Goal: Task Accomplishment & Management: Manage account settings

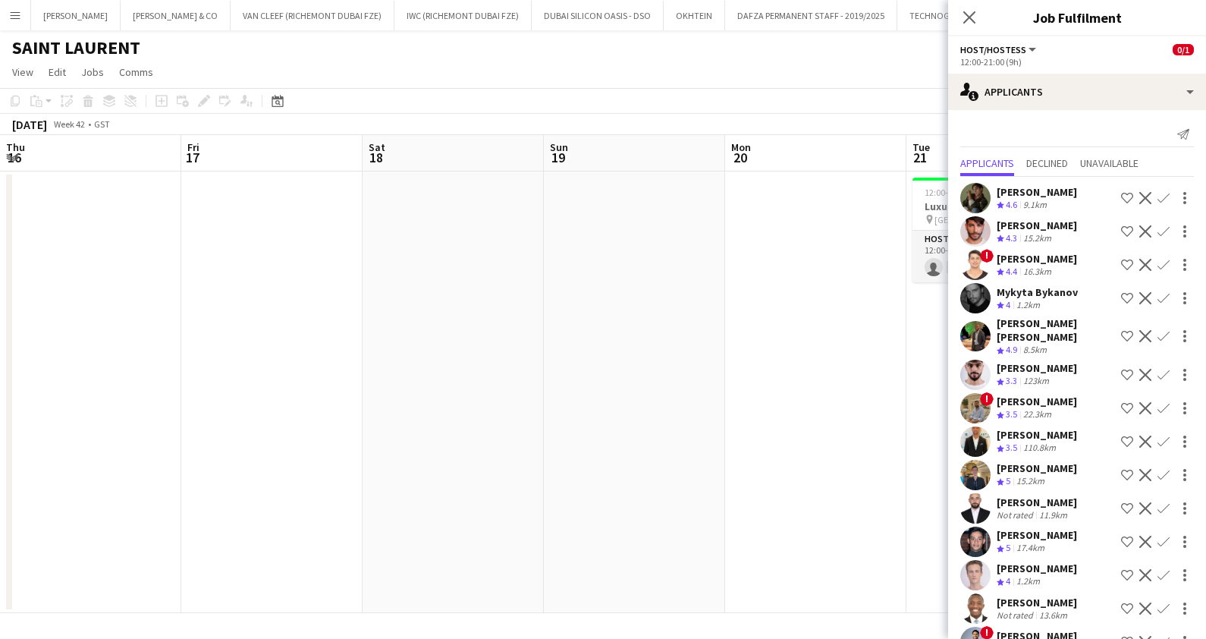
scroll to position [0, 476]
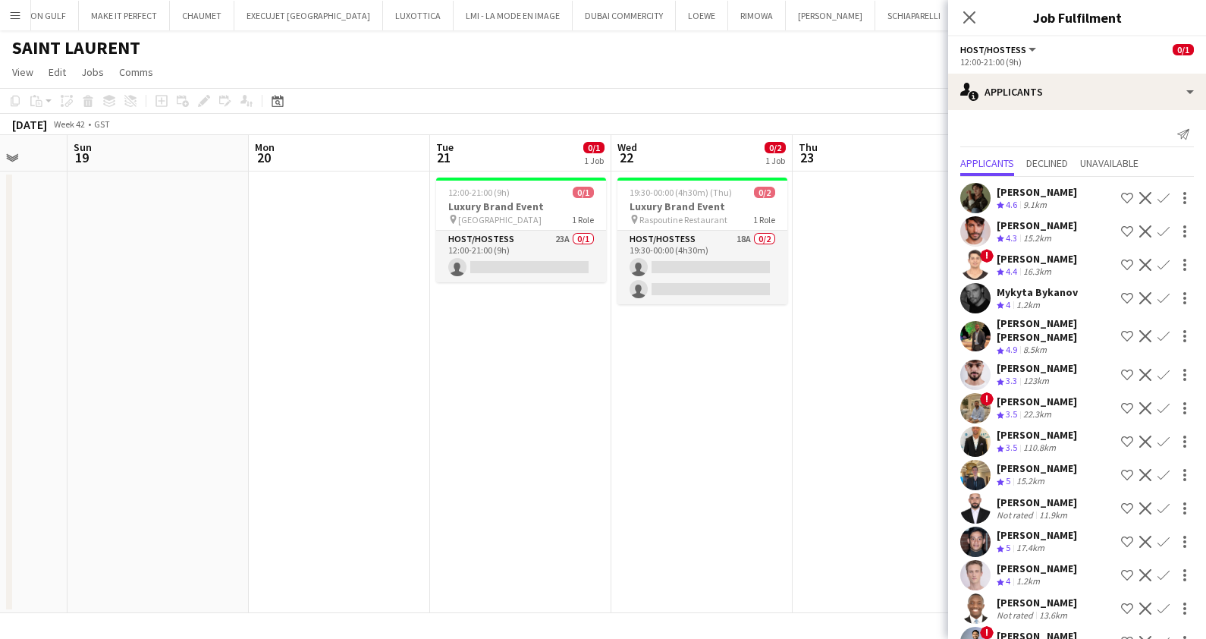
click at [15, 27] on button "Menu" at bounding box center [15, 15] width 30 height 30
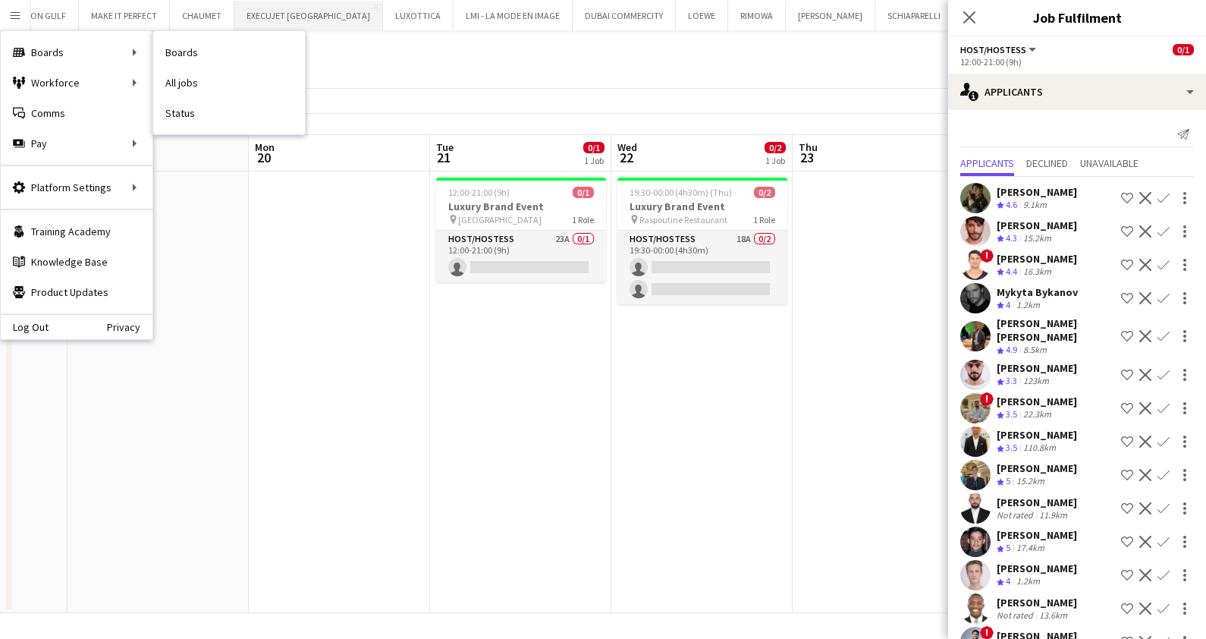
click at [185, 45] on link "Boards" at bounding box center [229, 52] width 152 height 30
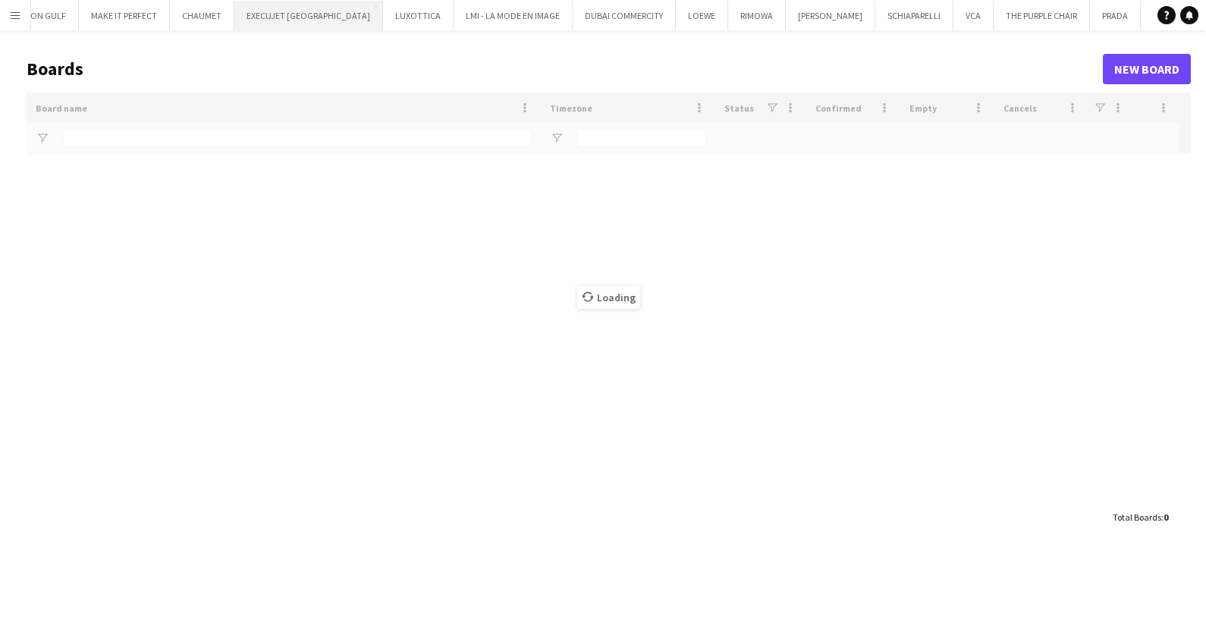
type input "*****"
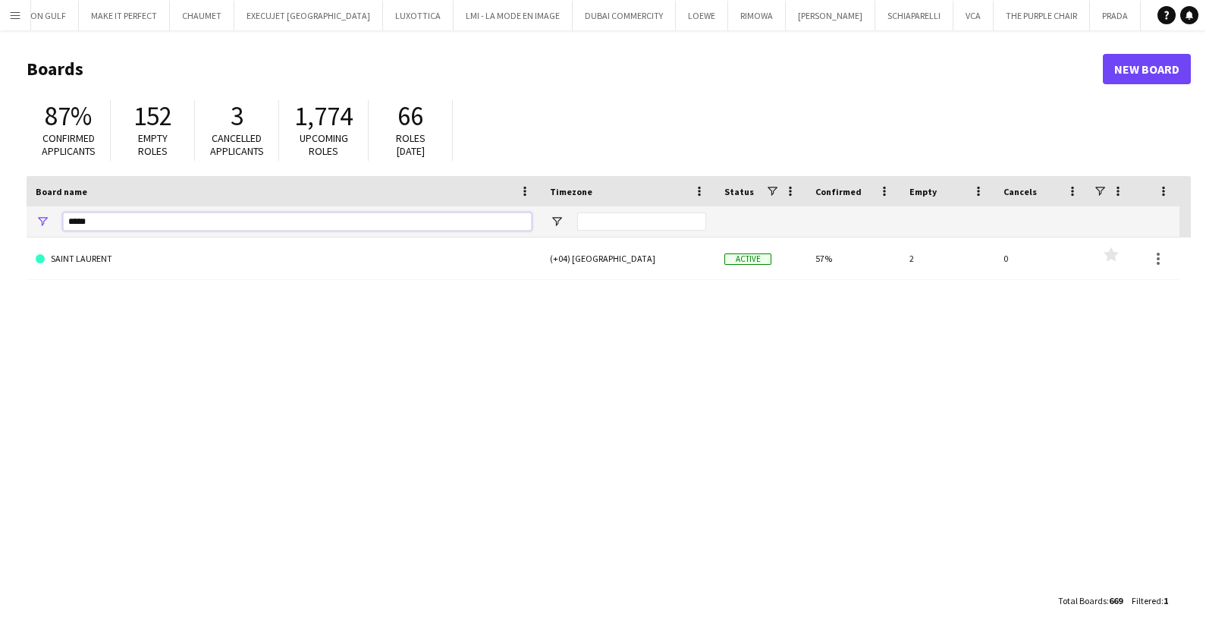
drag, startPoint x: 174, startPoint y: 23, endPoint x: 105, endPoint y: 224, distance: 212.5
click at [105, 224] on input "*****" at bounding box center [297, 221] width 469 height 18
drag, startPoint x: 105, startPoint y: 224, endPoint x: 20, endPoint y: 228, distance: 84.3
click at [20, 228] on main "Boards New Board 87% Confirmed applicants 152 Empty roles 3 Cancelled applicant…" at bounding box center [603, 334] width 1206 height 608
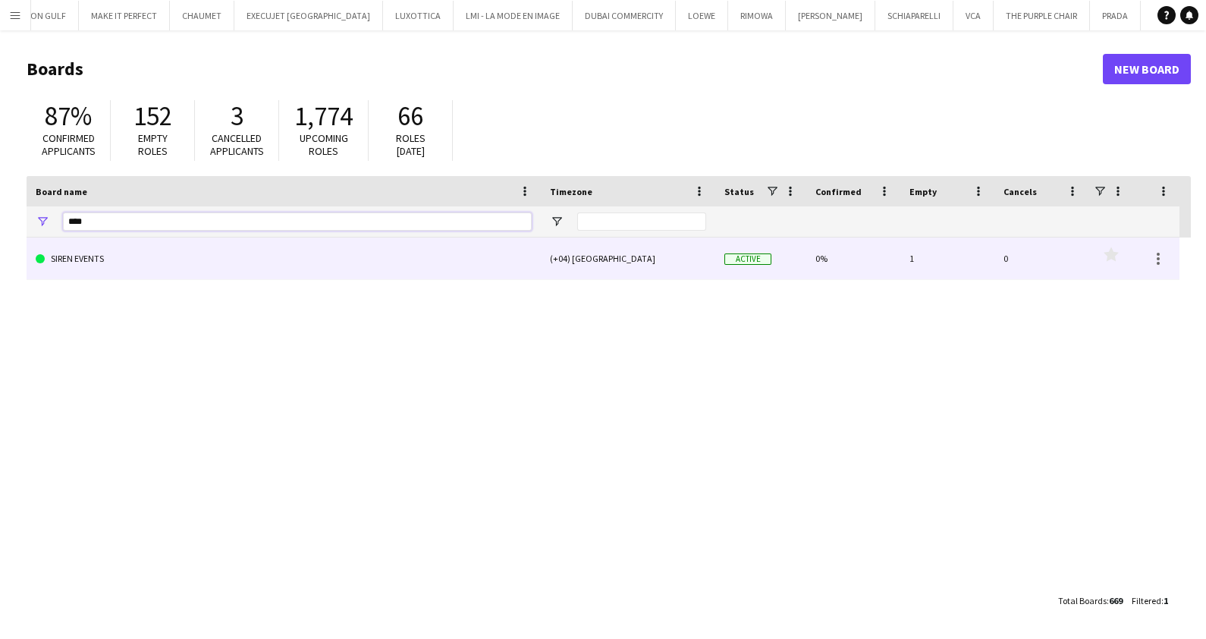
type input "****"
click at [137, 270] on link "SIREN EVENTS" at bounding box center [284, 258] width 496 height 42
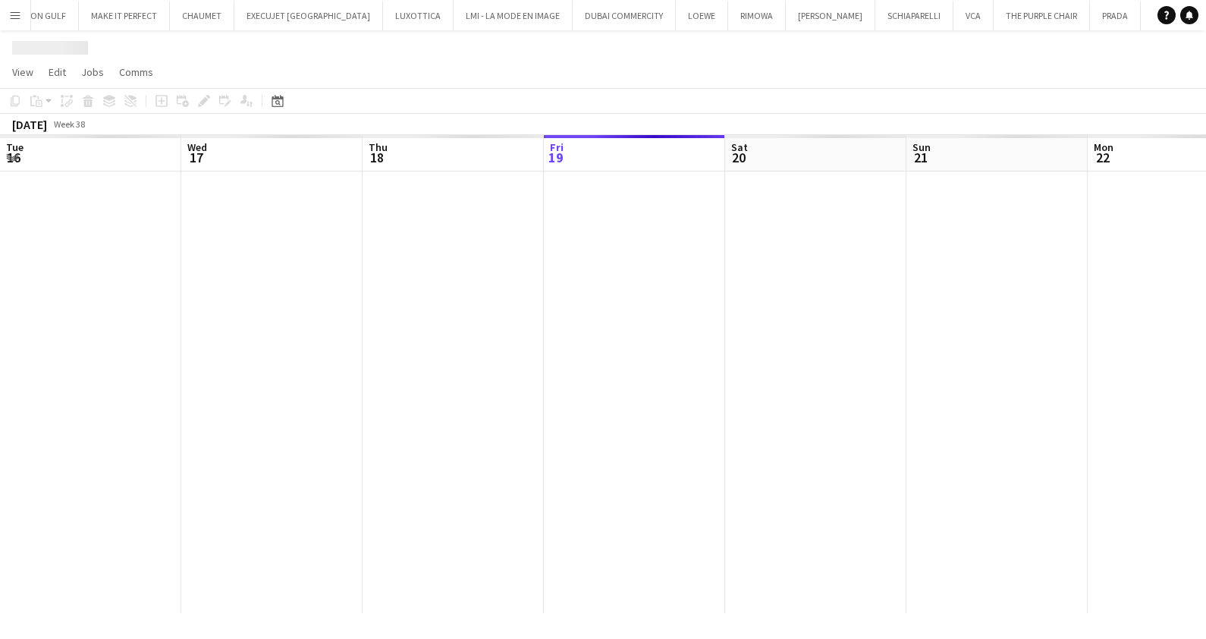
scroll to position [0, 363]
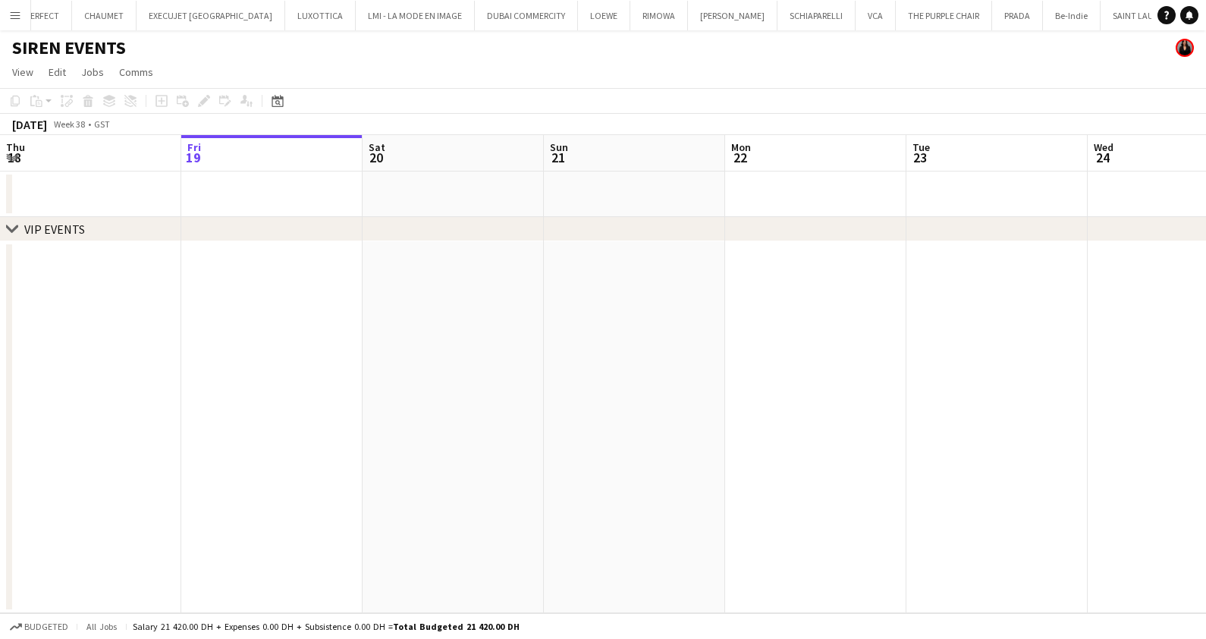
click at [539, 421] on app-calendar-viewport "Tue 16 Wed 17 Thu 18 Fri 19 Sat 20 Sun 21 Mon 22 Tue 23 Wed 24 Thu 25 Fri 26 Sa…" at bounding box center [603, 374] width 1206 height 478
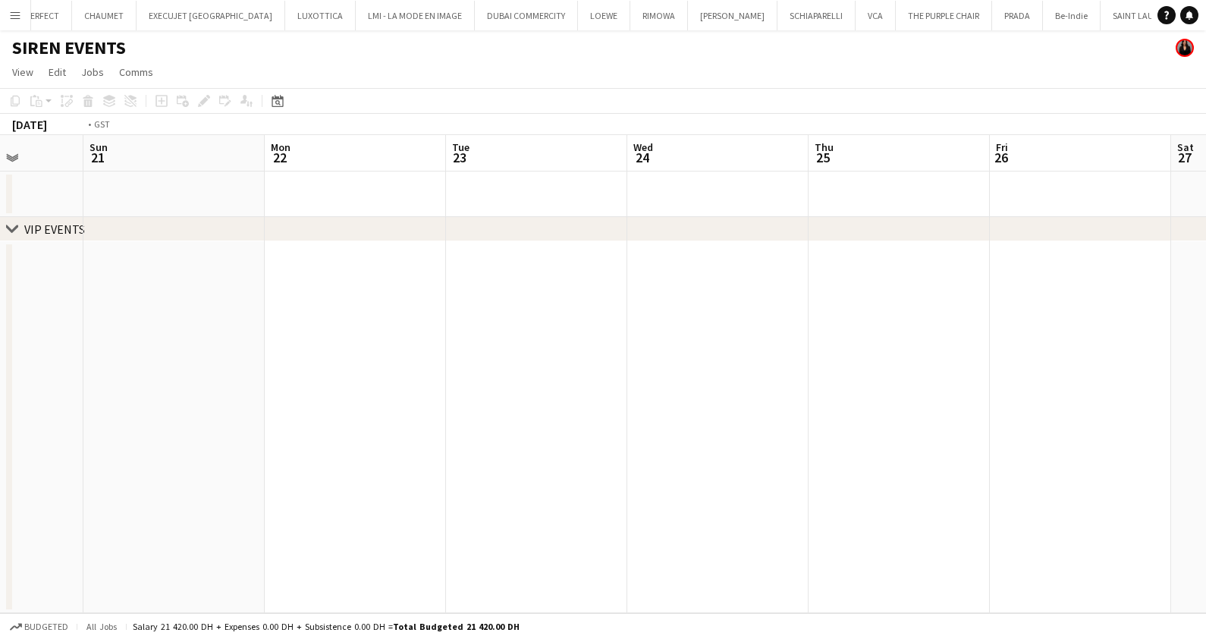
drag, startPoint x: 903, startPoint y: 414, endPoint x: 378, endPoint y: 413, distance: 525.7
click at [484, 416] on app-calendar-viewport "Thu 18 Fri 19 Sat 20 Sun 21 Mon 22 Tue 23 Wed 24 Thu 25 Fri 26 Sat 27 Sun 28 Mo…" at bounding box center [603, 374] width 1206 height 478
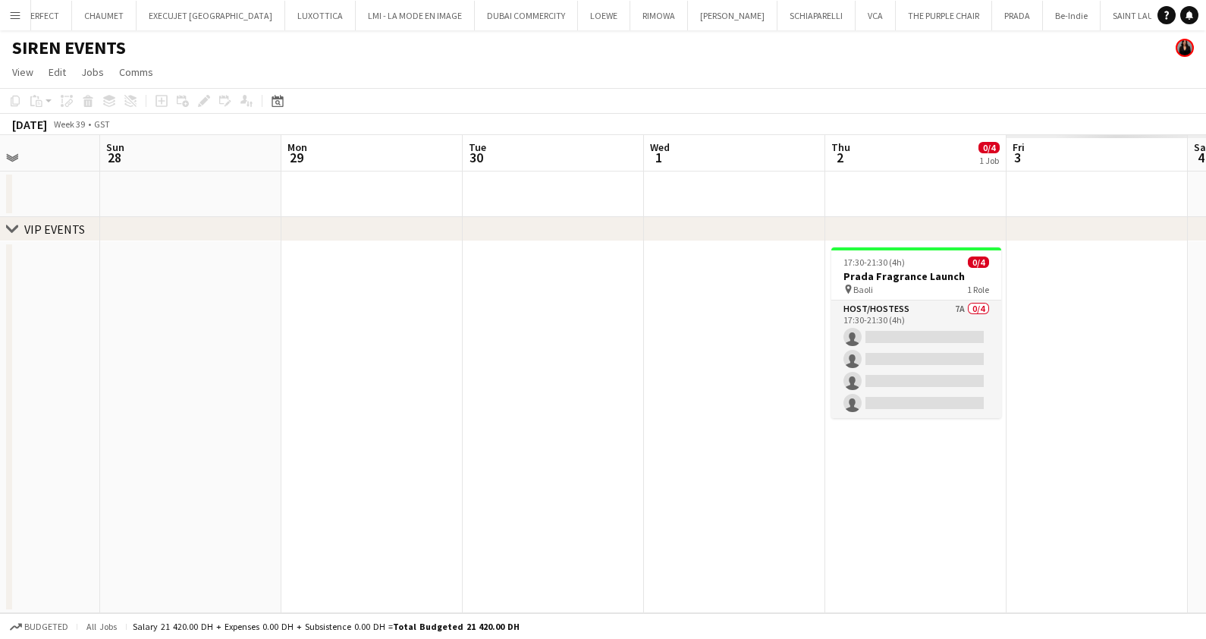
drag, startPoint x: 375, startPoint y: 398, endPoint x: 339, endPoint y: 399, distance: 35.7
click at [340, 399] on app-calendar-viewport "Wed 24 Thu 25 Fri 26 Sat 27 Sun 28 Mon 29 Tue 30 Wed 1 Thu 2 0/4 1 Job Fri 3 Sa…" at bounding box center [603, 374] width 1206 height 478
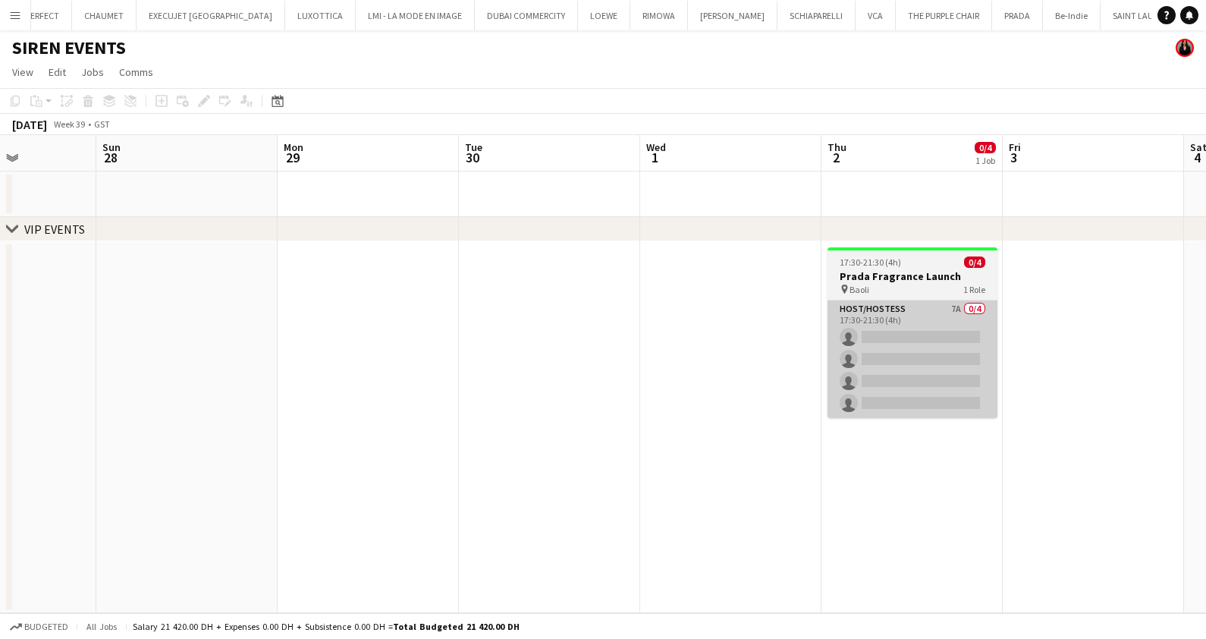
click at [922, 343] on app-card-role "Host/Hostess 7A 0/4 17:30-21:30 (4h) single-neutral-actions single-neutral-acti…" at bounding box center [913, 359] width 170 height 118
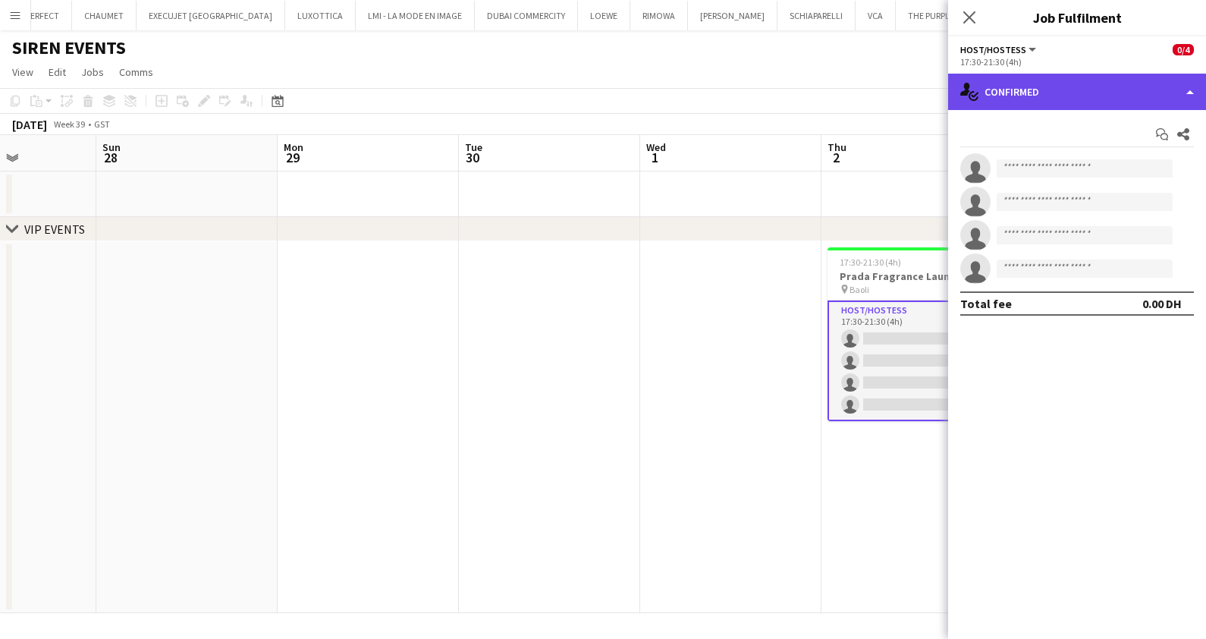
click at [1042, 90] on div "single-neutral-actions-check-2 Confirmed" at bounding box center [1077, 92] width 258 height 36
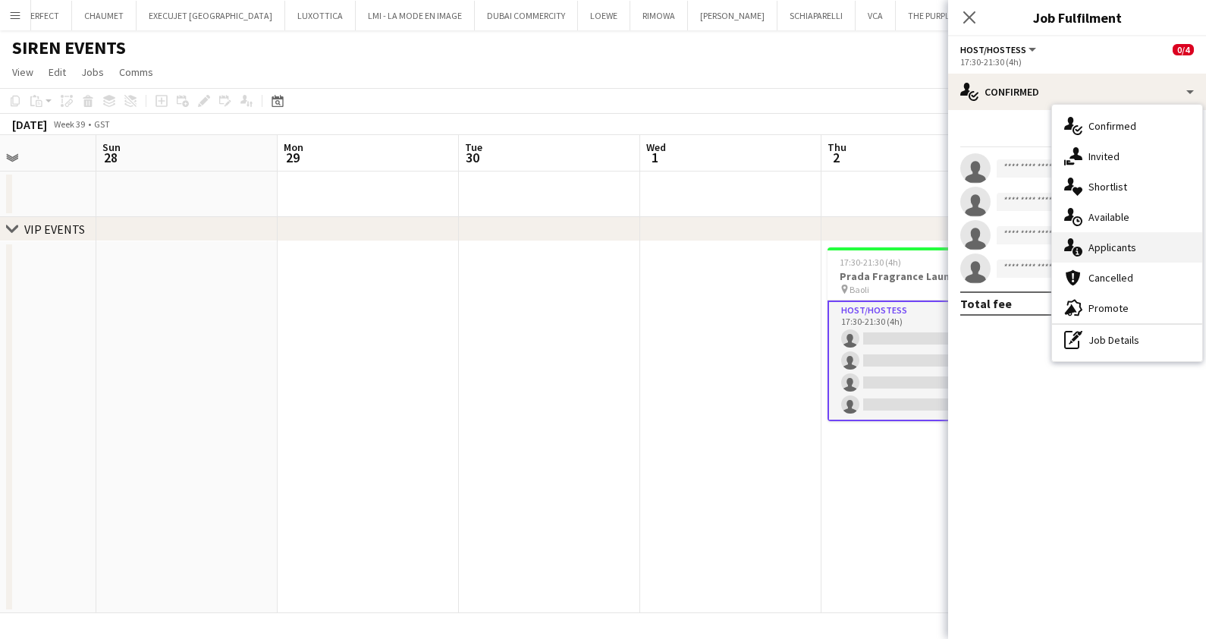
click at [1139, 250] on div "single-neutral-actions-information Applicants" at bounding box center [1127, 247] width 150 height 30
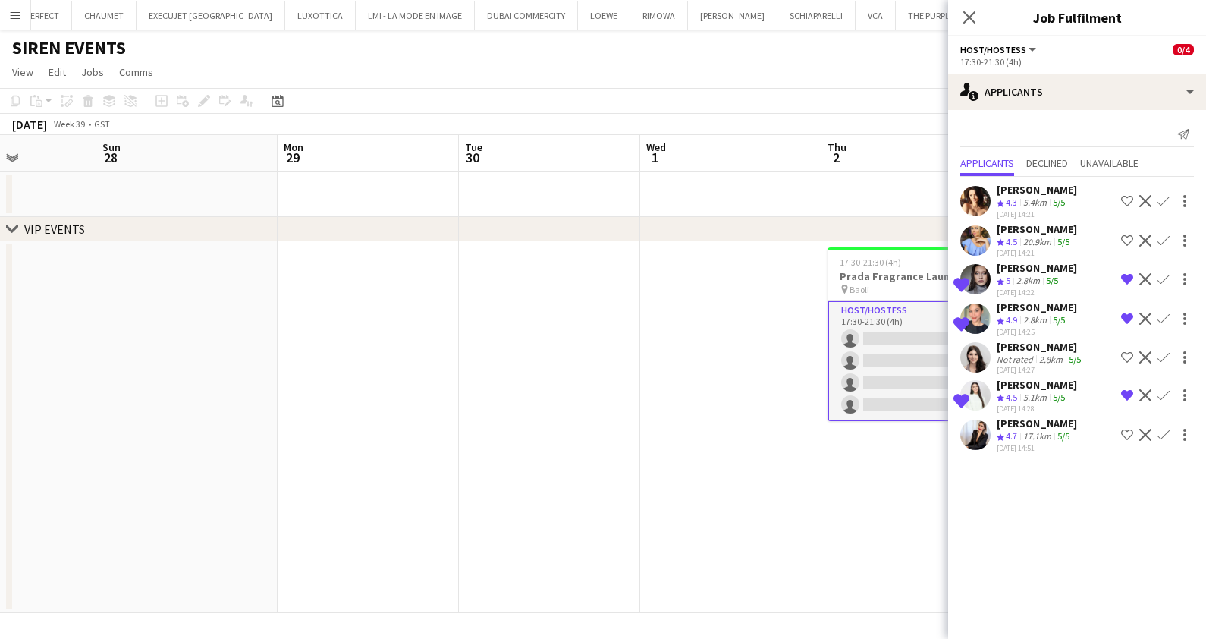
click at [1058, 430] on app-skills-label "5/5" at bounding box center [1063, 435] width 12 height 11
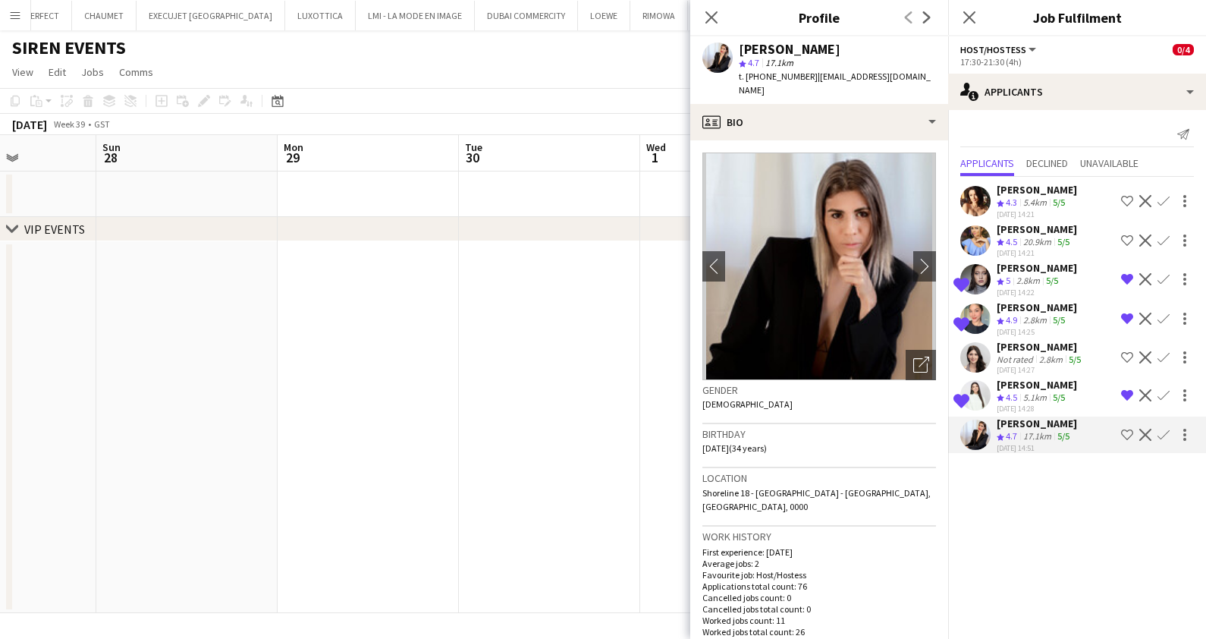
click at [1023, 391] on div "5.1km" at bounding box center [1035, 397] width 30 height 13
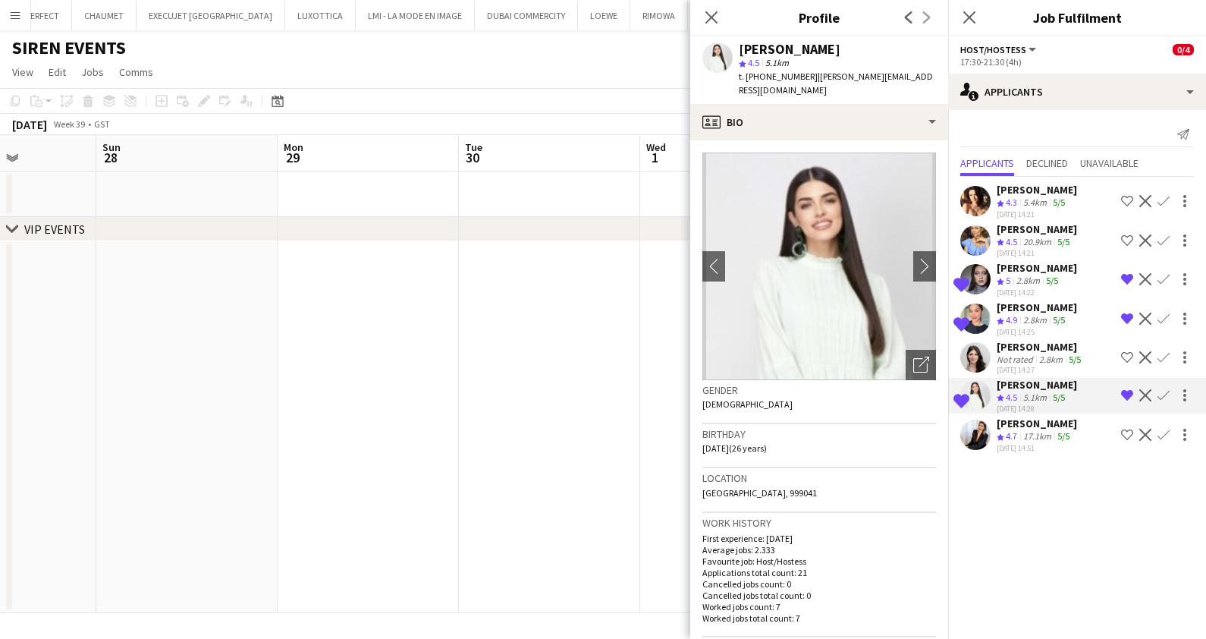
click at [1026, 340] on div "[PERSON_NAME]" at bounding box center [1040, 347] width 87 height 14
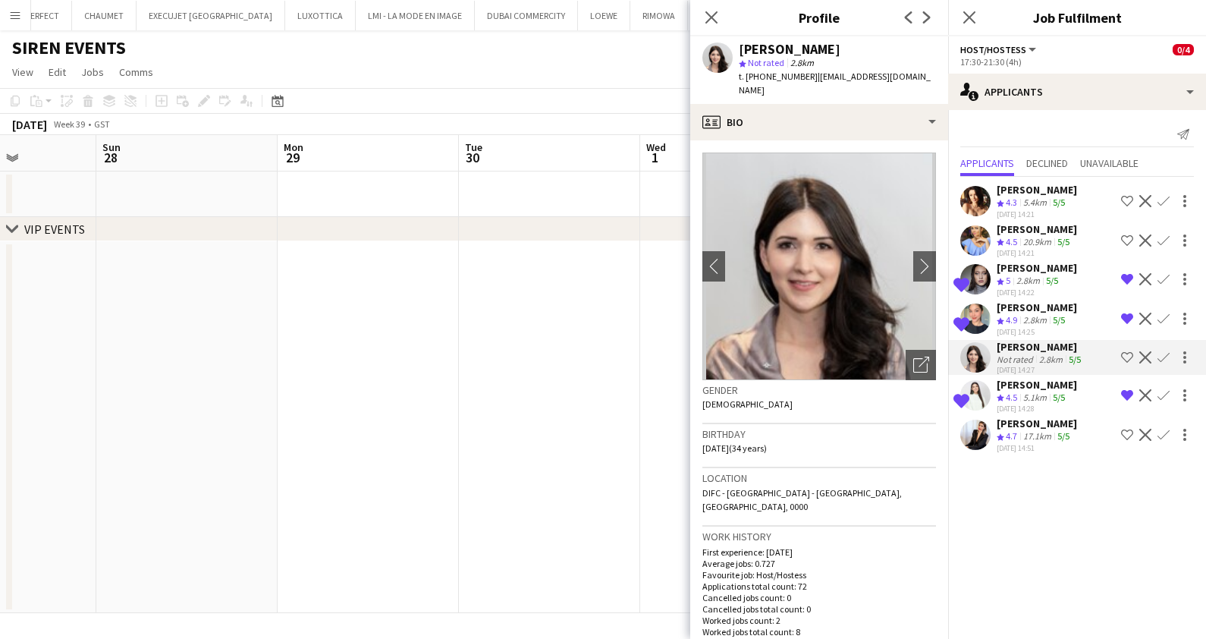
click at [1024, 300] on div "[PERSON_NAME]" at bounding box center [1037, 307] width 80 height 14
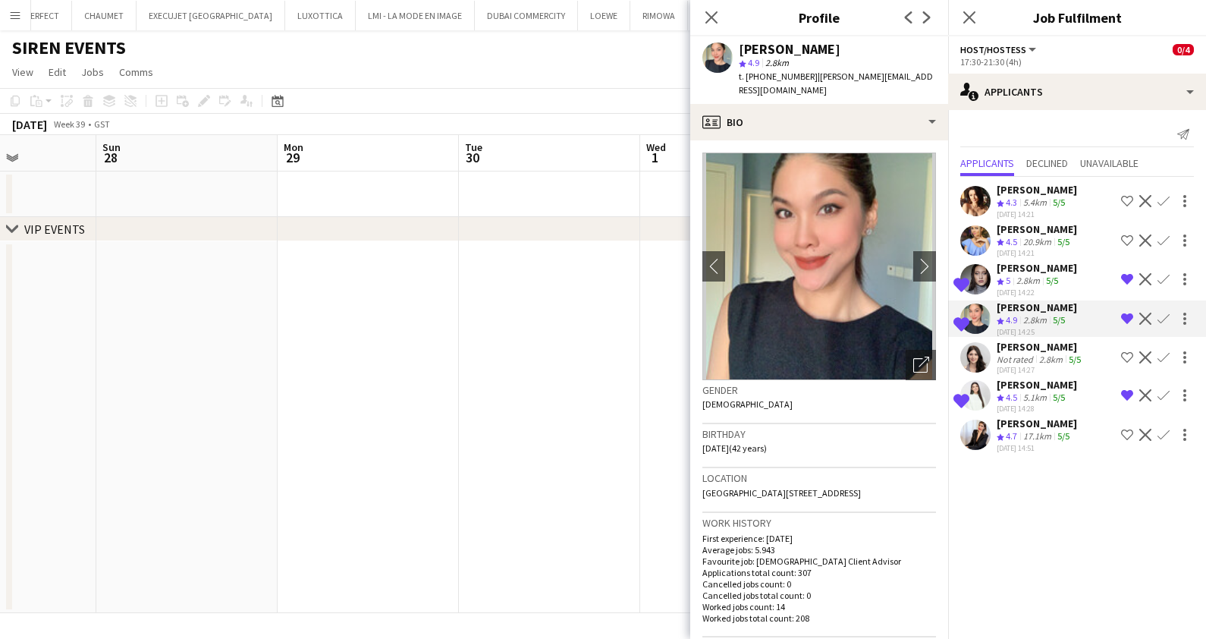
click at [1023, 275] on div "2.8km" at bounding box center [1028, 281] width 30 height 13
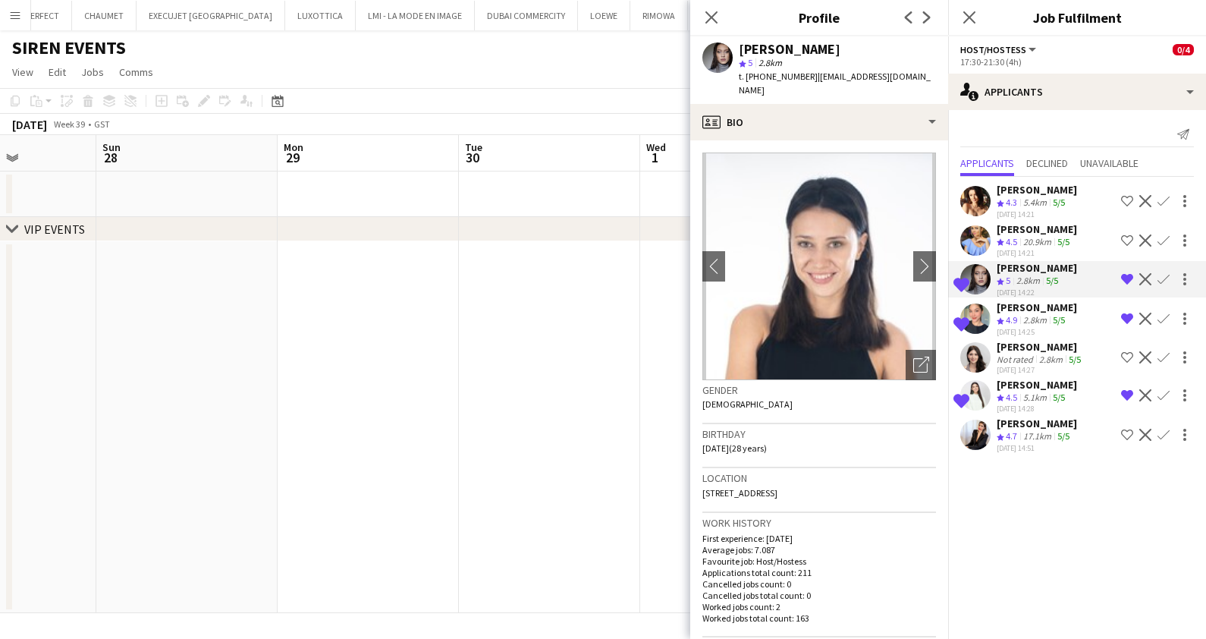
click at [523, 59] on app-page-menu "View Day view expanded Day view collapsed Month view Date picker Jump to [DATE]…" at bounding box center [603, 73] width 1206 height 29
